Goal: Task Accomplishment & Management: Manage account settings

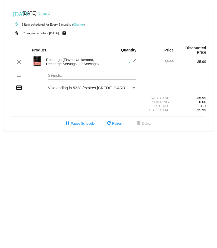
click at [132, 87] on div "Payment Method" at bounding box center [134, 88] width 5 height 4
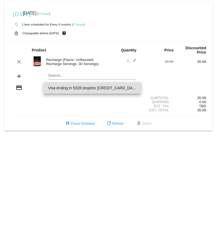
click at [104, 14] on div at bounding box center [108, 124] width 217 height 248
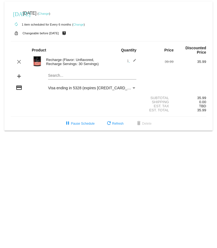
click at [49, 13] on link "Change" at bounding box center [44, 13] width 11 height 3
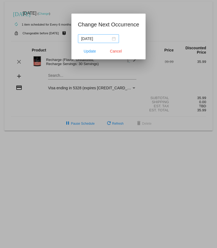
click at [113, 39] on div "[DATE]" at bounding box center [98, 39] width 35 height 6
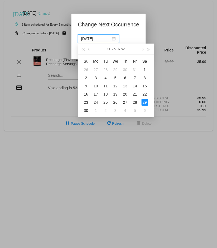
click at [91, 49] on button "button" at bounding box center [89, 49] width 6 height 11
click at [90, 49] on button "button" at bounding box center [89, 49] width 6 height 11
click at [135, 94] on div "22" at bounding box center [135, 94] width 7 height 7
type input "[DATE]"
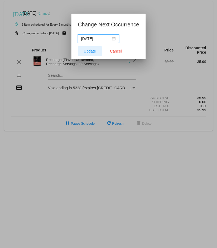
click at [91, 51] on span "Update" at bounding box center [90, 51] width 12 height 4
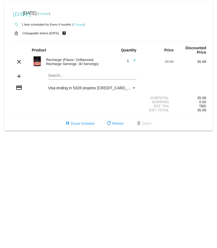
click at [79, 23] on div "autorenew 1 item scheduled for Every 6 months ( Change )" at bounding box center [109, 24] width 196 height 11
click at [79, 23] on link "Change" at bounding box center [78, 24] width 11 height 3
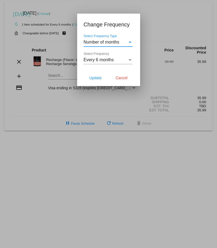
click at [129, 60] on div "Select Frequency" at bounding box center [130, 59] width 3 height 1
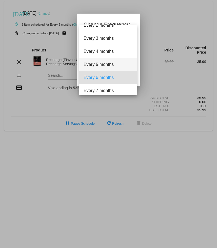
scroll to position [10, 0]
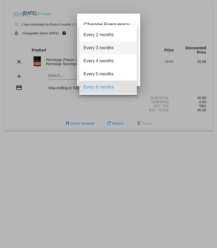
click at [103, 46] on span "Every 3 months" at bounding box center [108, 47] width 49 height 13
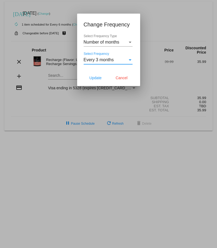
click at [131, 42] on div "Select Frequency Type" at bounding box center [130, 42] width 3 height 1
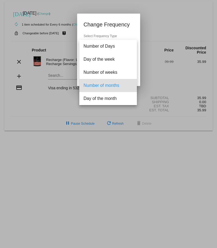
click at [167, 27] on div at bounding box center [108, 124] width 217 height 248
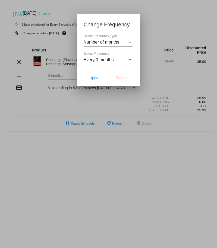
click at [129, 60] on div "Select Frequency" at bounding box center [130, 59] width 3 height 1
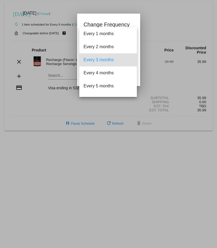
click at [154, 21] on div at bounding box center [108, 124] width 217 height 248
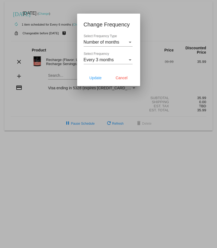
click at [125, 58] on div "Every 3 months" at bounding box center [106, 59] width 44 height 5
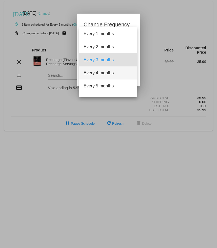
click at [104, 74] on span "Every 4 months" at bounding box center [108, 72] width 49 height 13
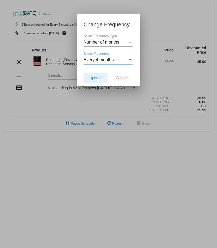
click at [95, 78] on span "Update" at bounding box center [95, 78] width 12 height 4
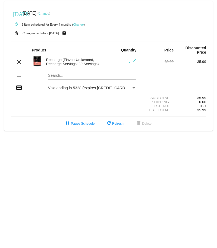
click at [136, 86] on div "Payment Method" at bounding box center [134, 88] width 5 height 4
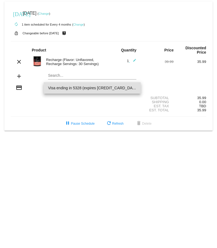
click at [74, 87] on span "Visa ending in 5328 (expires [CREDIT_CARD_DATA])" at bounding box center [92, 87] width 88 height 11
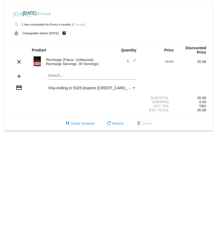
click at [110, 154] on body "[DATE] [DATE] ( Change ) autorenew 1 item scheduled for Every 4 months ( Change…" at bounding box center [108, 124] width 217 height 248
click at [112, 123] on mat-icon "refresh" at bounding box center [109, 123] width 7 height 7
